Goal: Find specific page/section: Find specific page/section

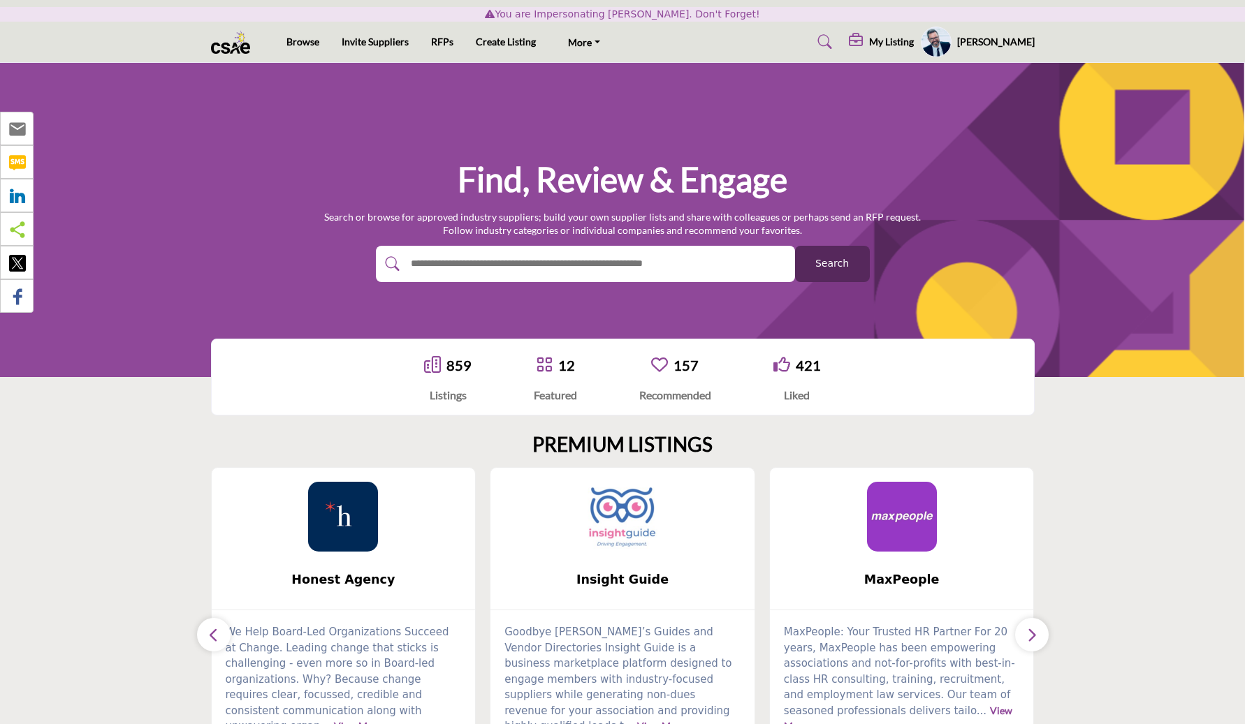
click at [445, 369] on div "859" at bounding box center [448, 365] width 48 height 21
click at [457, 363] on link "859" at bounding box center [458, 365] width 25 height 17
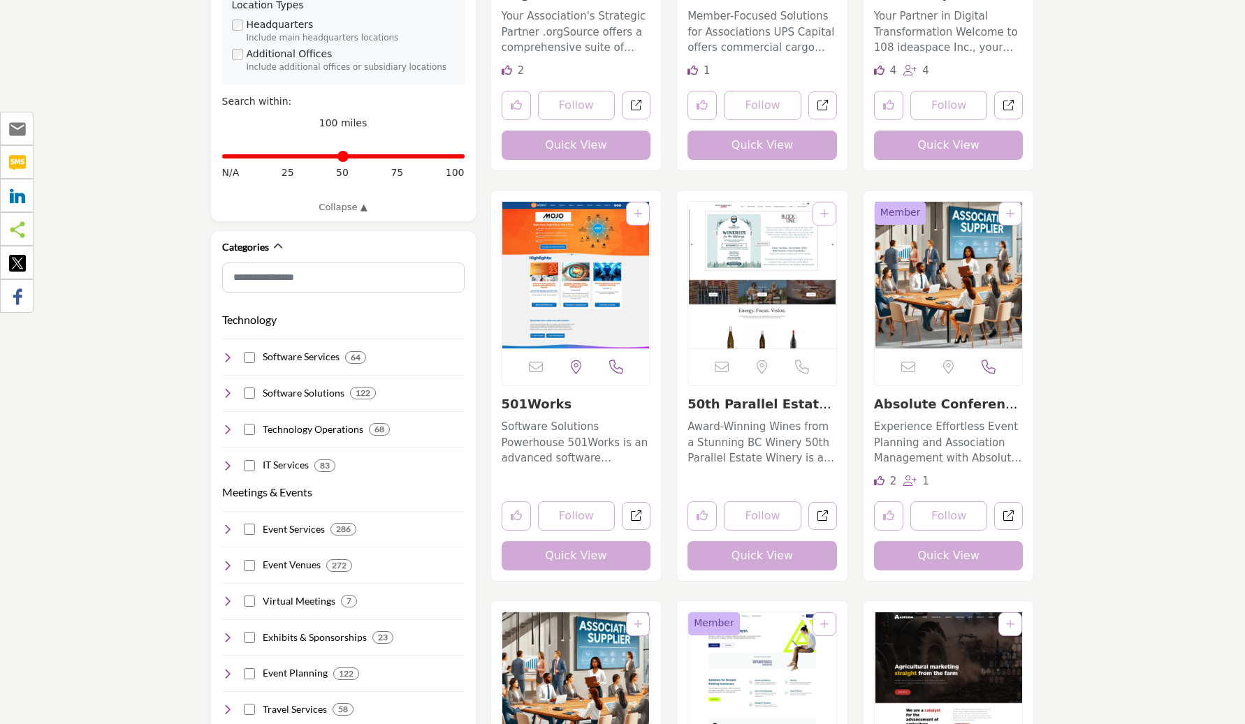
scroll to position [659, 0]
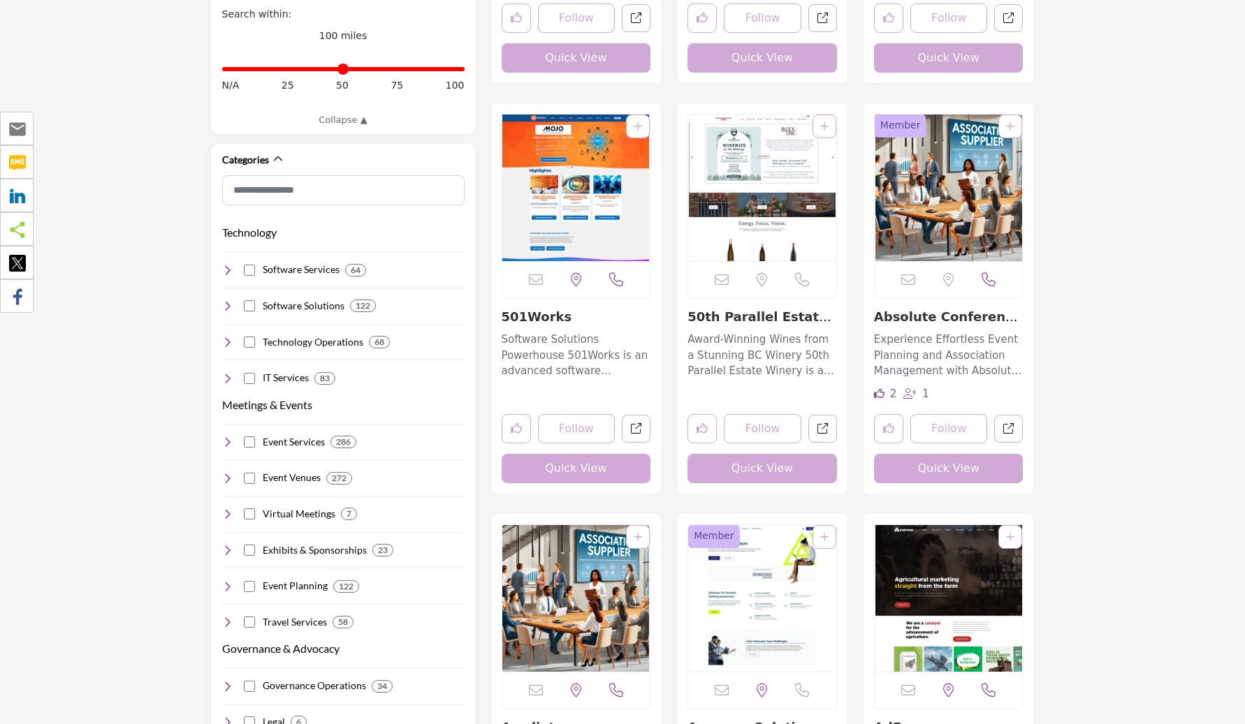
click at [270, 152] on div "Categories" at bounding box center [252, 159] width 61 height 15
click at [273, 154] on icon "button" at bounding box center [278, 159] width 10 height 10
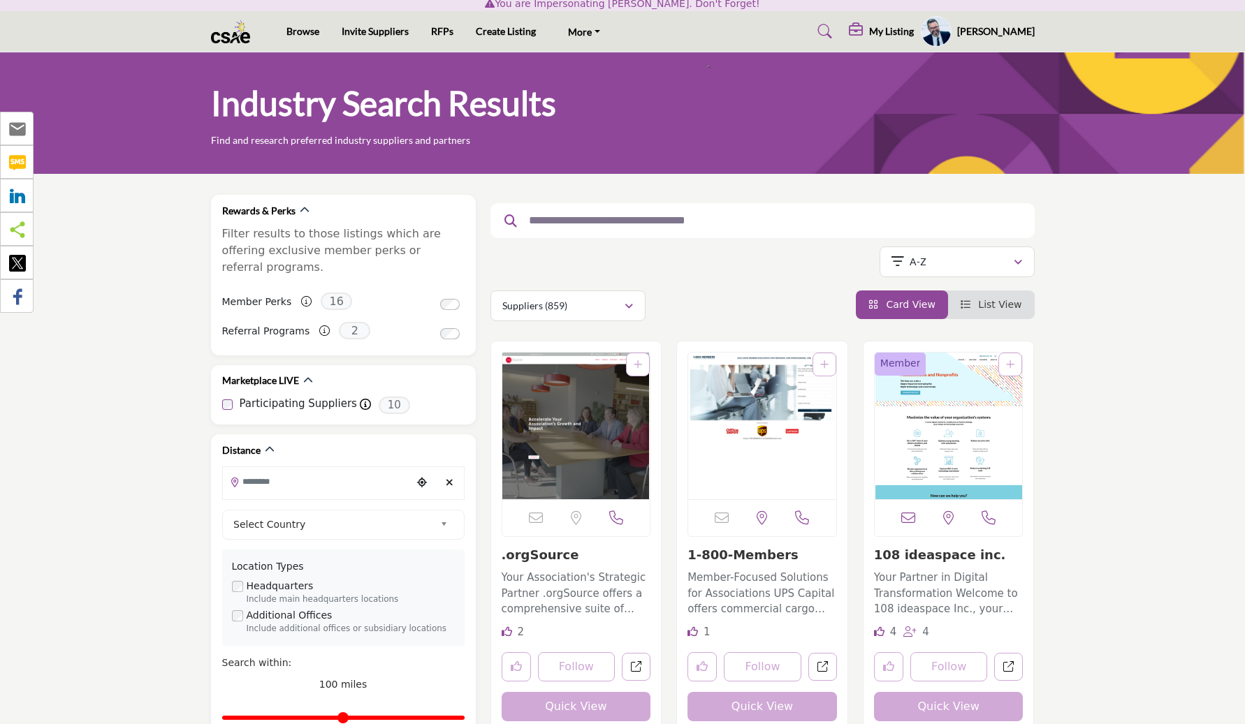
scroll to position [0, 0]
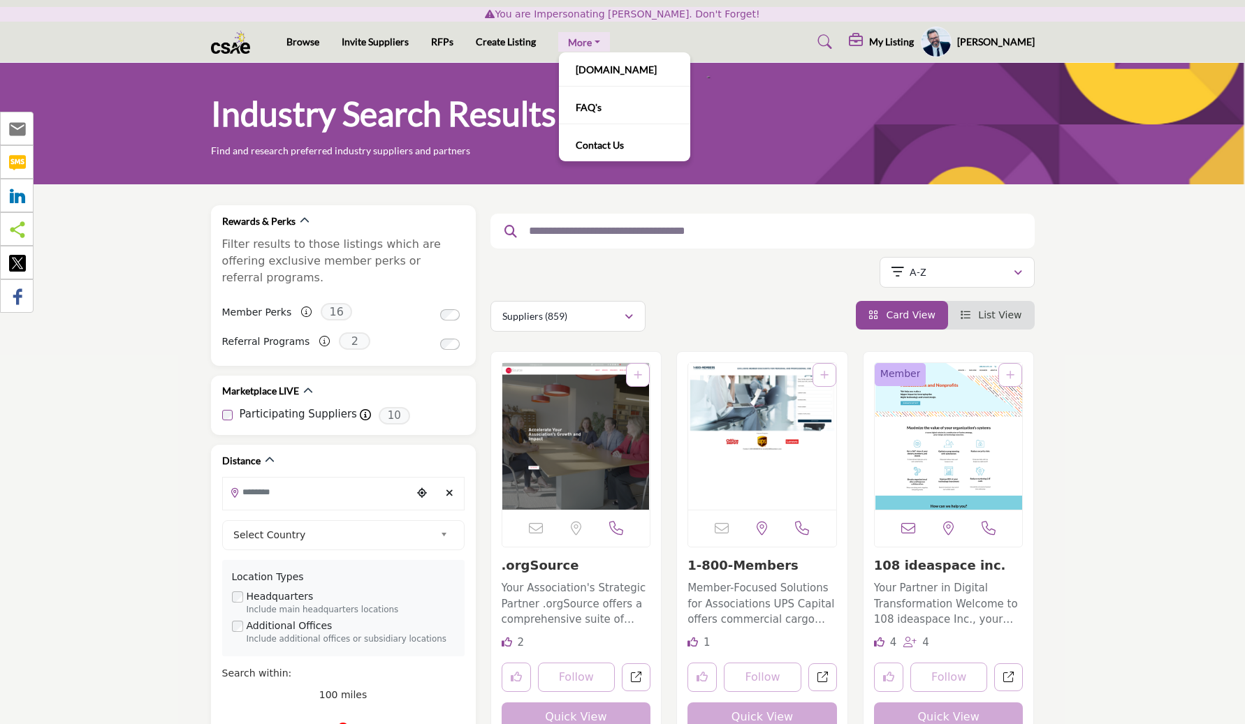
click at [598, 42] on link "More" at bounding box center [584, 42] width 52 height 20
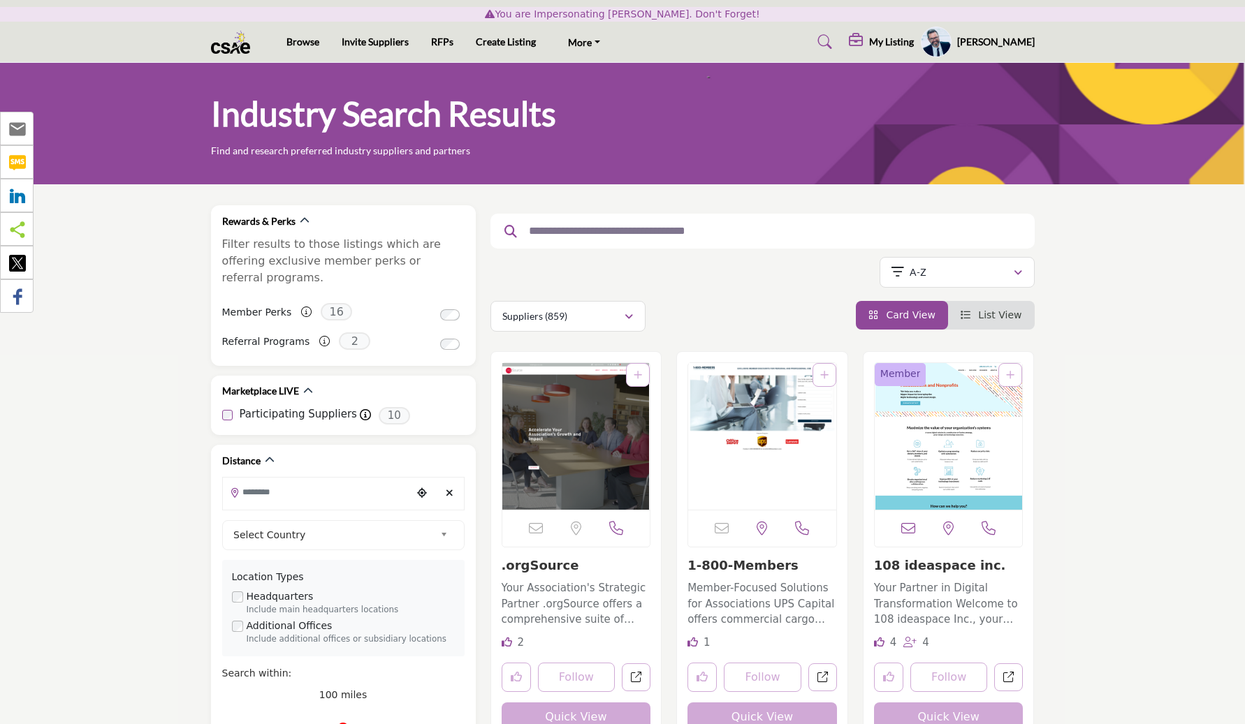
click at [655, 27] on div "Browse Invite Suppliers RFPs Create Listing More" at bounding box center [622, 42] width 838 height 31
